Goal: Task Accomplishment & Management: Manage account settings

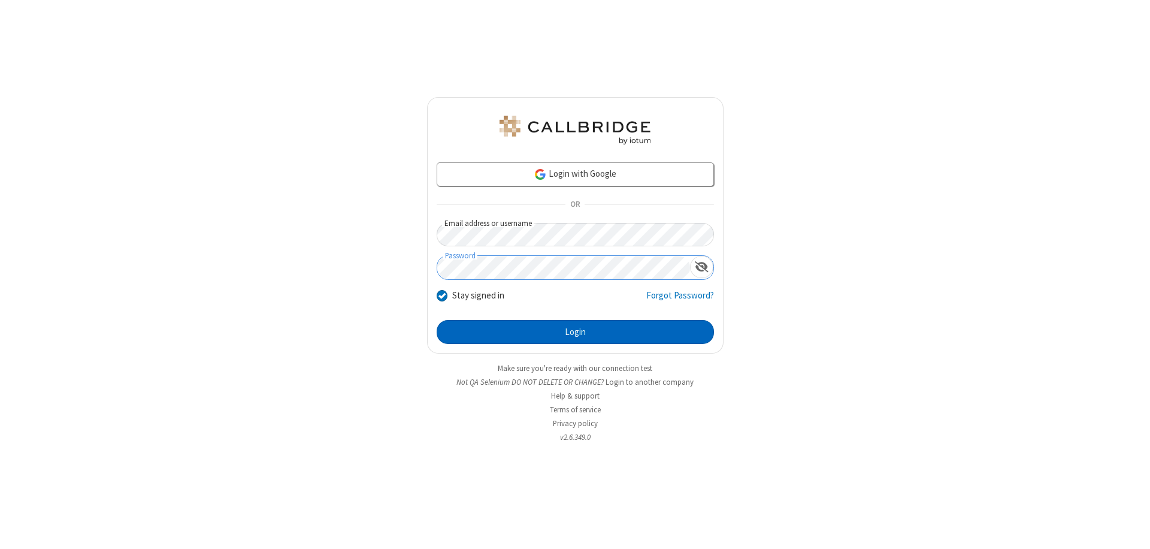
click at [575, 332] on button "Login" at bounding box center [575, 332] width 277 height 24
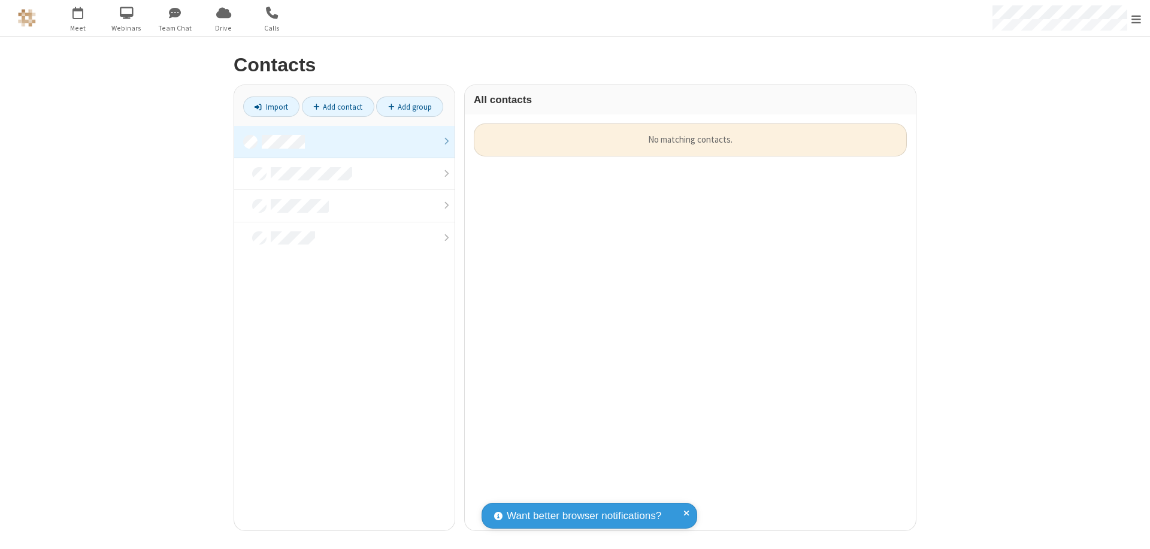
scroll to position [407, 442]
click at [344, 141] on link at bounding box center [344, 142] width 220 height 32
click at [338, 107] on link "Add contact" at bounding box center [338, 106] width 72 height 20
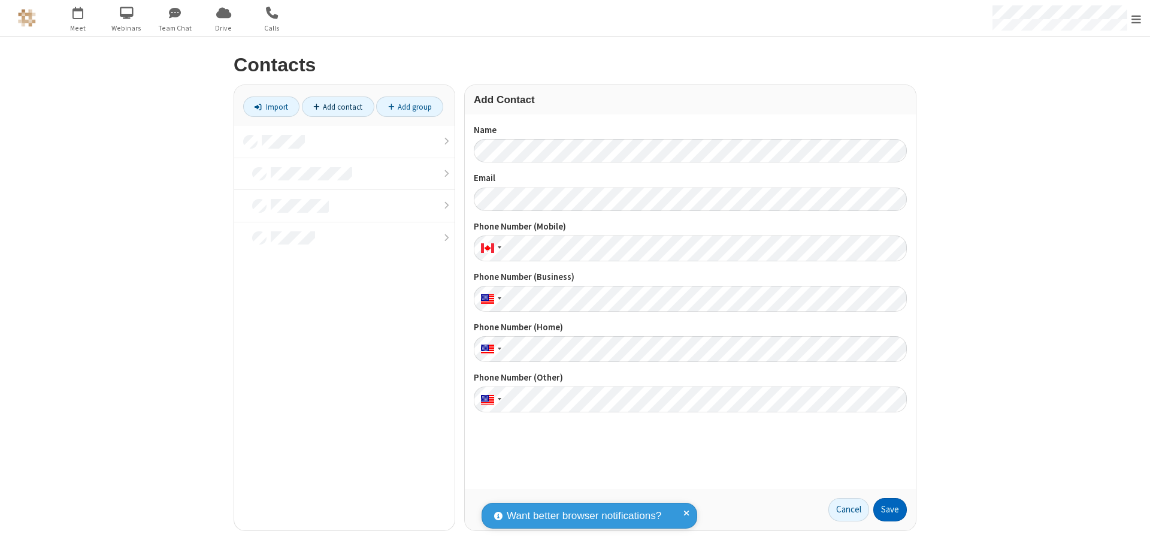
click at [890, 509] on button "Save" at bounding box center [890, 510] width 34 height 24
